Goal: Information Seeking & Learning: Learn about a topic

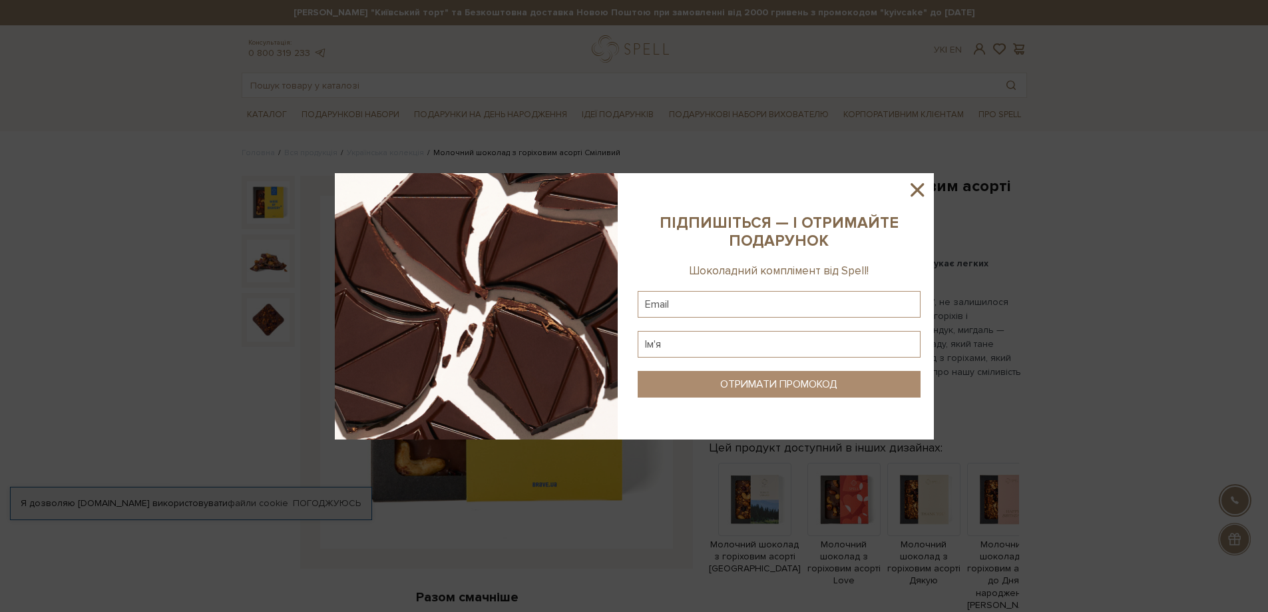
click at [913, 192] on icon at bounding box center [917, 189] width 23 height 23
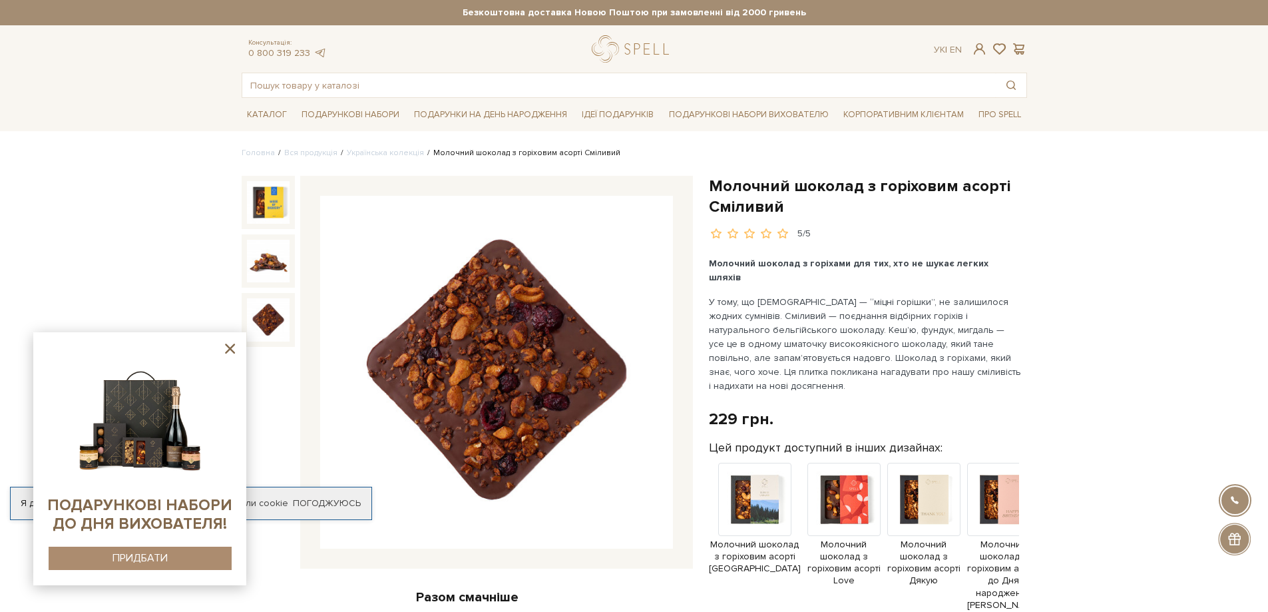
click at [231, 345] on icon at bounding box center [230, 348] width 17 height 17
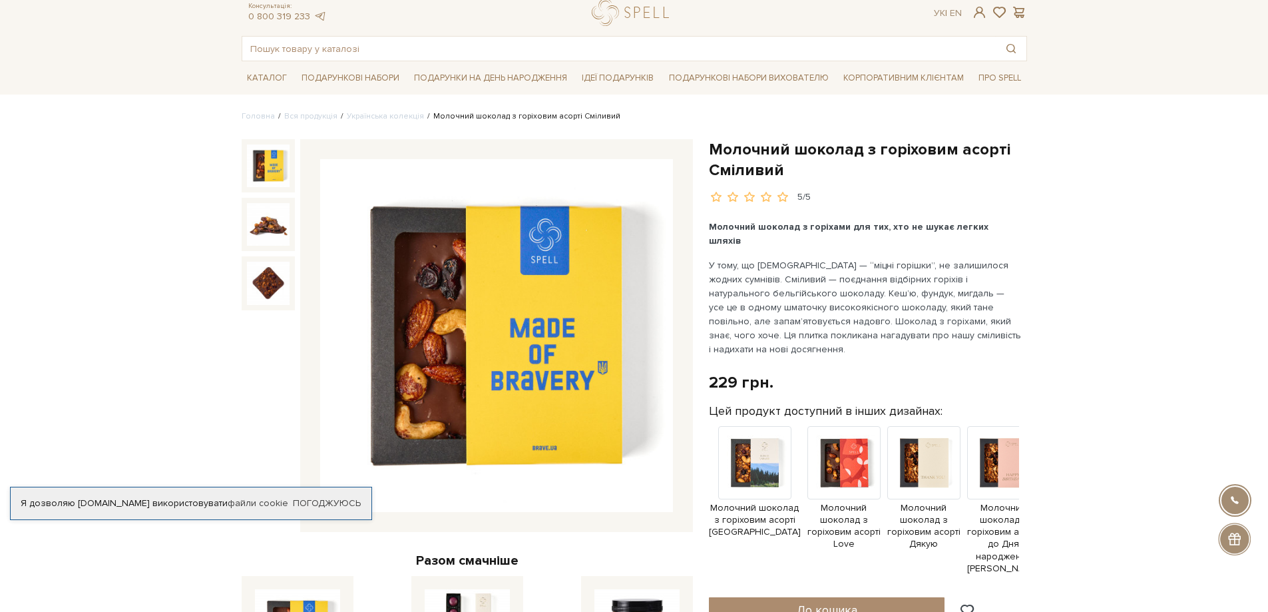
scroll to position [67, 0]
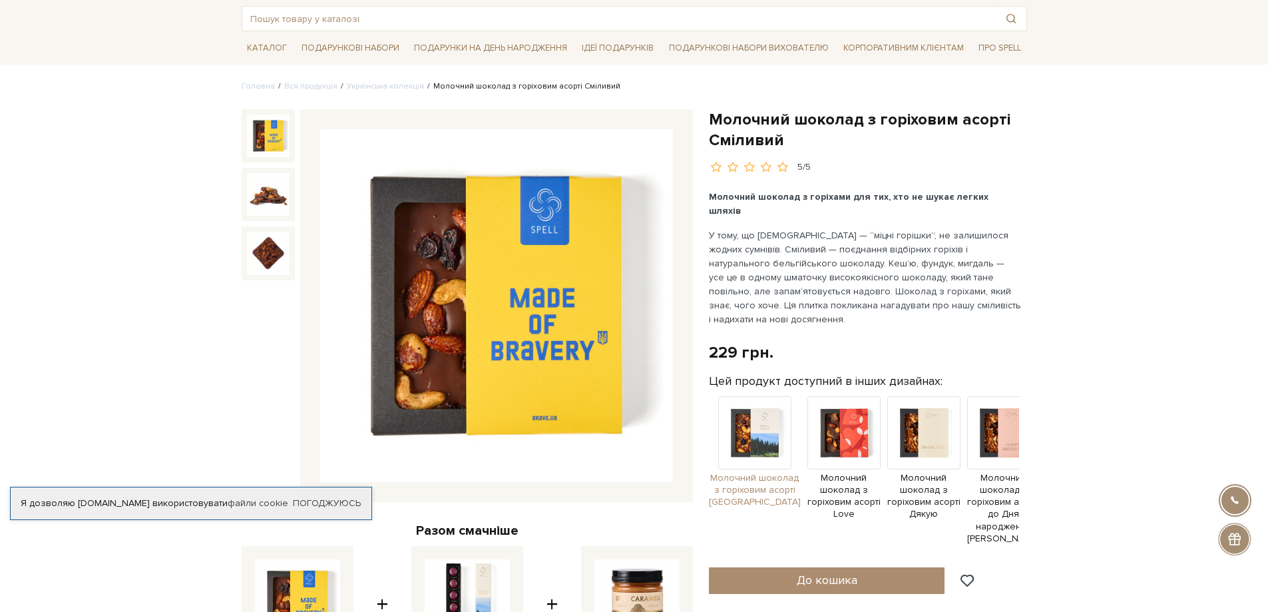
click at [755, 422] on img at bounding box center [754, 432] width 73 height 73
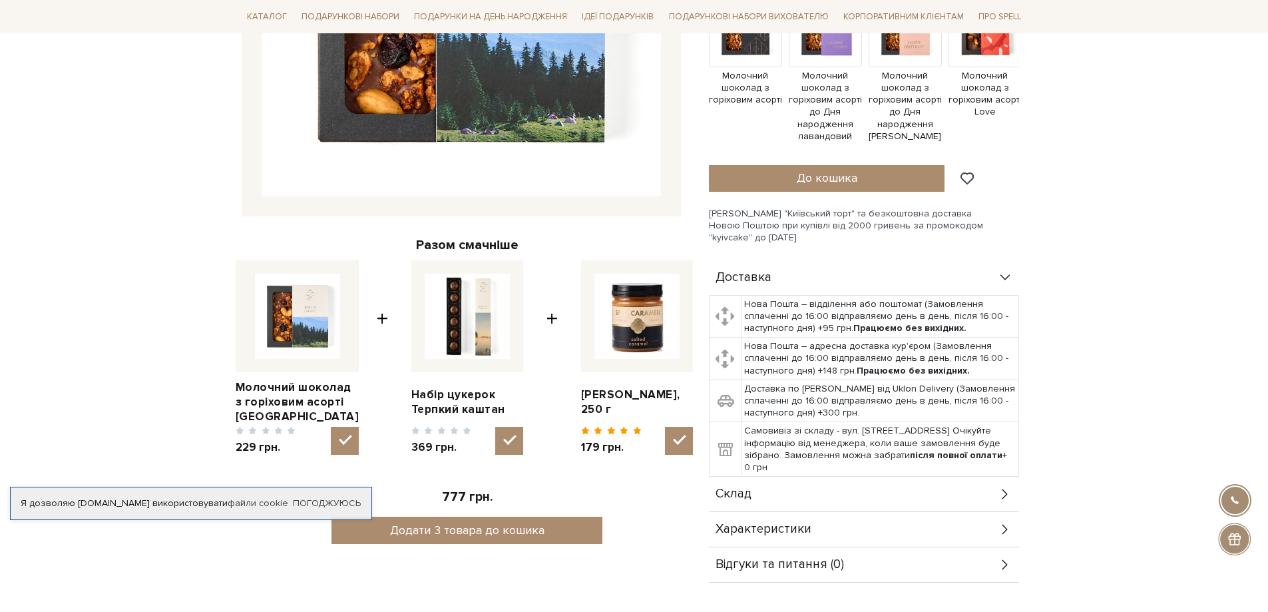
scroll to position [399, 0]
click at [480, 338] on img at bounding box center [467, 315] width 85 height 85
click at [495, 426] on input "checkbox" at bounding box center [509, 440] width 28 height 28
click at [472, 328] on img at bounding box center [467, 315] width 85 height 85
click at [495, 426] on input "checkbox" at bounding box center [509, 440] width 28 height 28
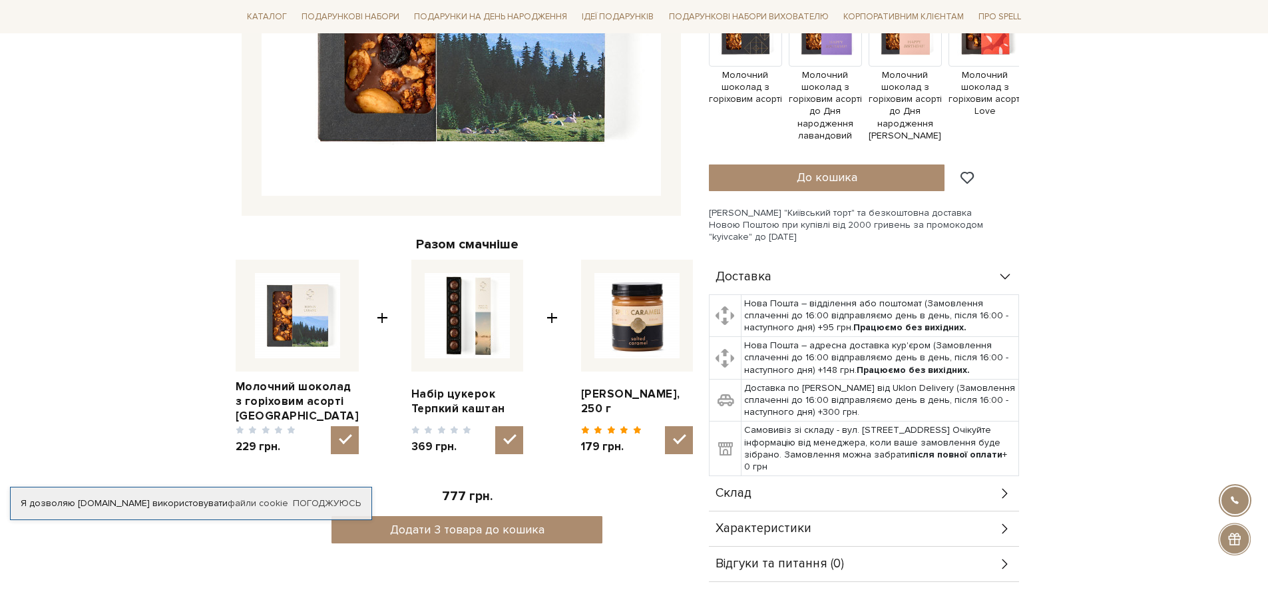
click at [445, 340] on img at bounding box center [467, 315] width 85 height 85
click at [495, 426] on input "checkbox" at bounding box center [509, 440] width 28 height 28
checkbox input "false"
click at [438, 404] on link "Набір цукерок Терпкий каштан" at bounding box center [467, 401] width 112 height 29
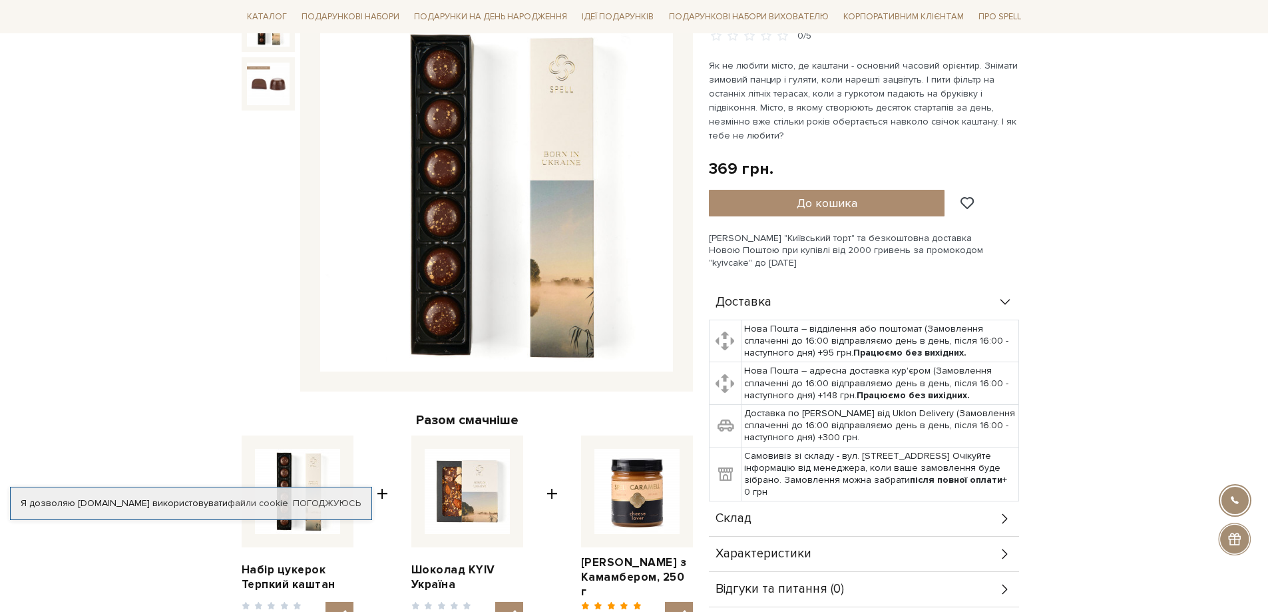
scroll to position [399, 0]
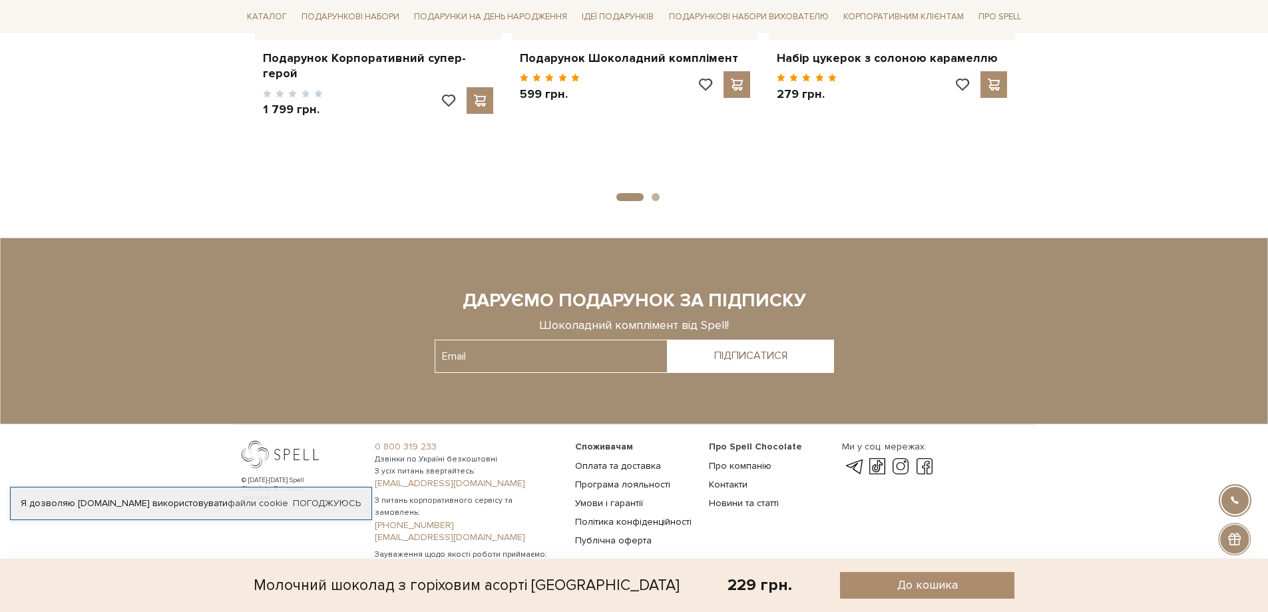
scroll to position [1767, 0]
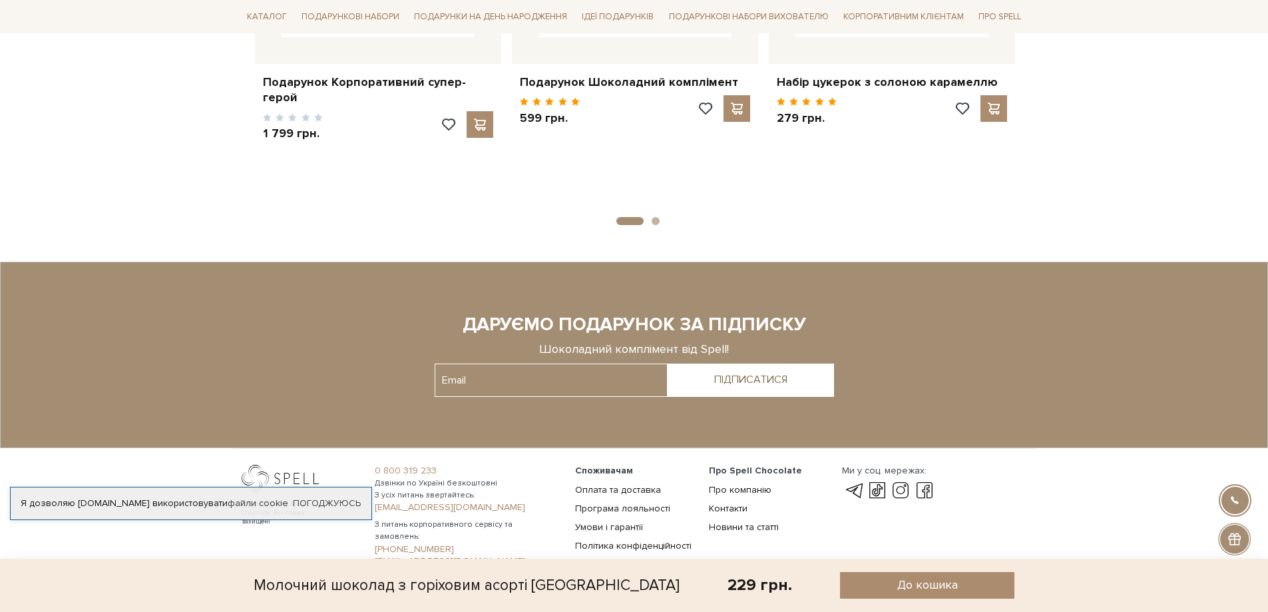
click at [626, 225] on button "1" at bounding box center [629, 221] width 27 height 8
click at [656, 222] on button "2" at bounding box center [656, 221] width 8 height 8
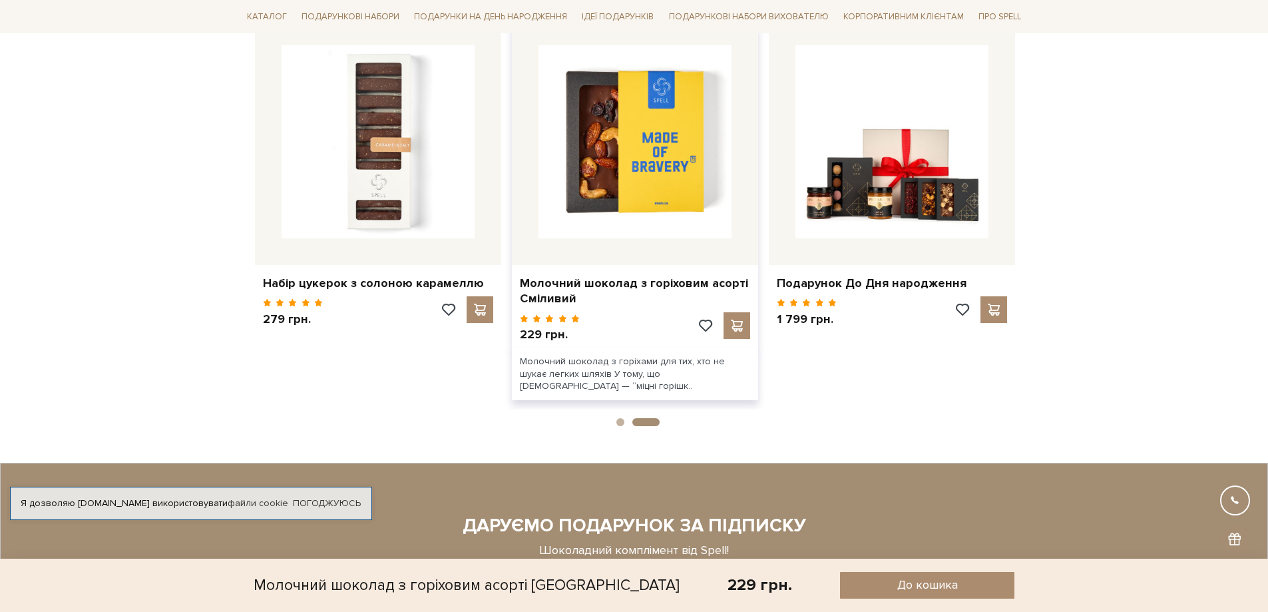
scroll to position [1567, 0]
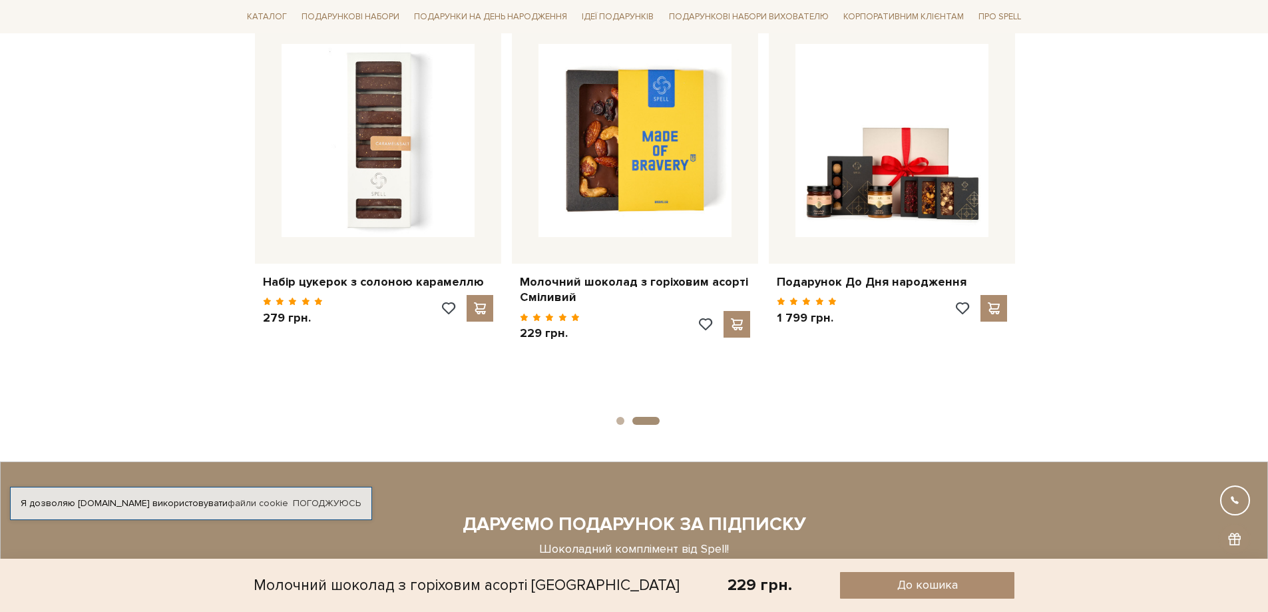
click at [638, 421] on button "2" at bounding box center [645, 421] width 27 height 8
click at [652, 418] on ul "1 2" at bounding box center [634, 418] width 769 height 13
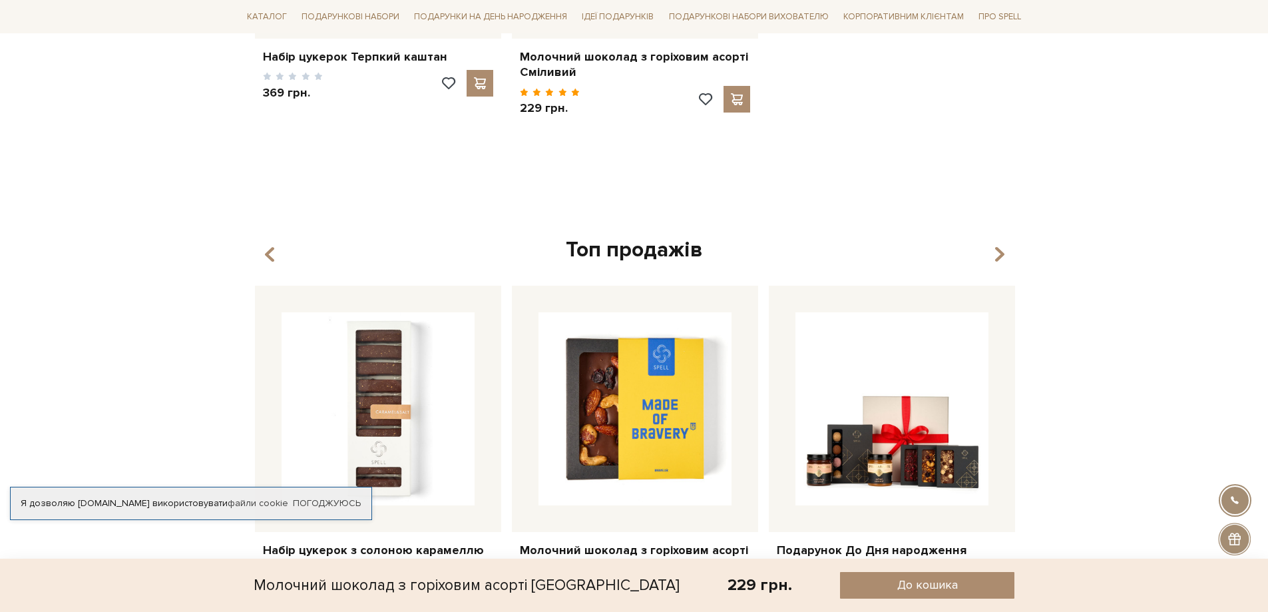
scroll to position [1234, 0]
